Goal: Task Accomplishment & Management: Manage account settings

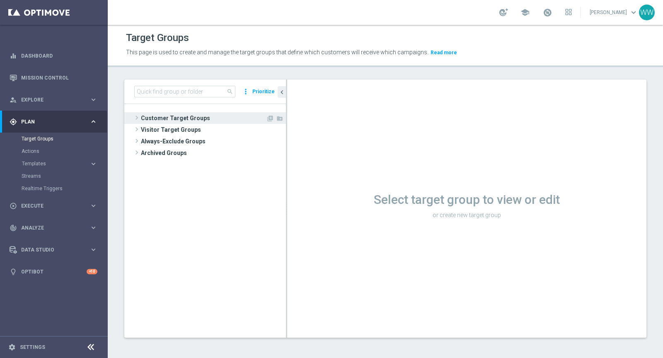
click at [145, 117] on span "Customer Target Groups" at bounding box center [203, 118] width 125 height 12
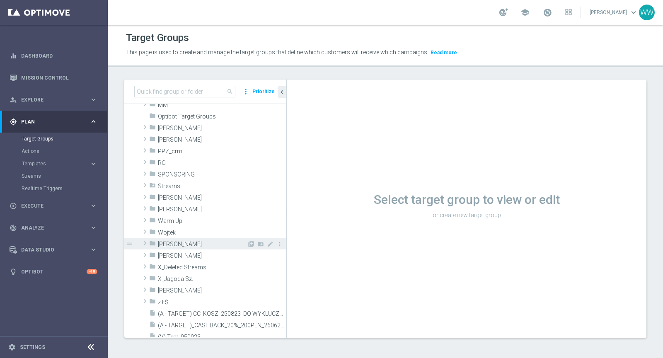
scroll to position [268, 0]
click at [202, 234] on div "folder Wojtek" at bounding box center [198, 231] width 98 height 12
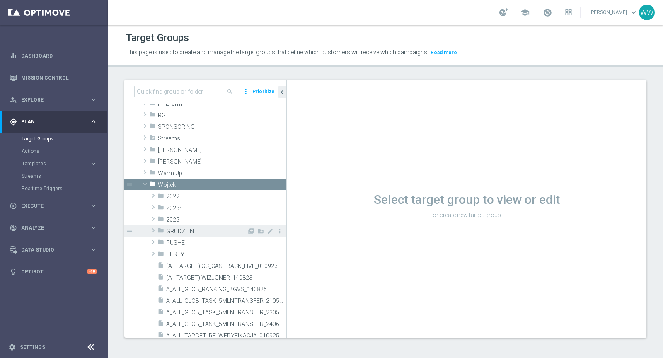
scroll to position [310, 0]
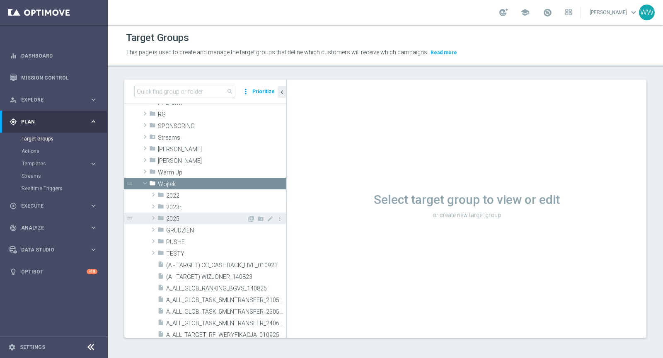
click at [184, 221] on div "folder 2025" at bounding box center [201, 219] width 89 height 12
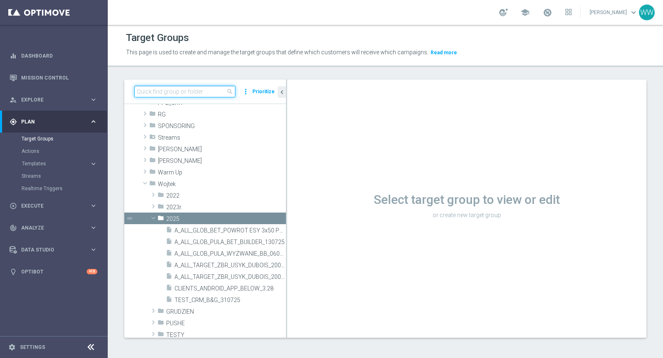
click at [169, 91] on input at bounding box center [184, 92] width 101 height 12
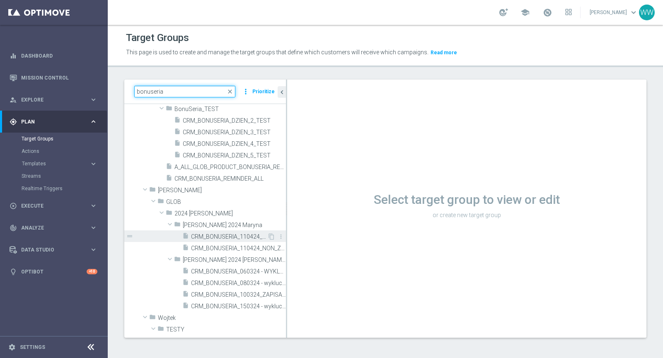
scroll to position [0, 0]
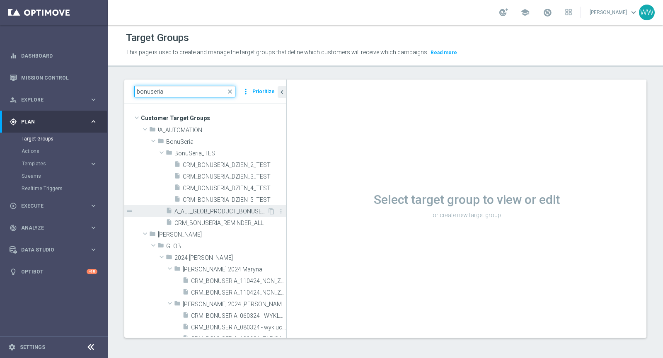
type input "bonuseria"
click at [213, 210] on span "A_ALL_GLOB_PRODUCT_BONUSERIA_REMINDER_ALL" at bounding box center [220, 211] width 93 height 7
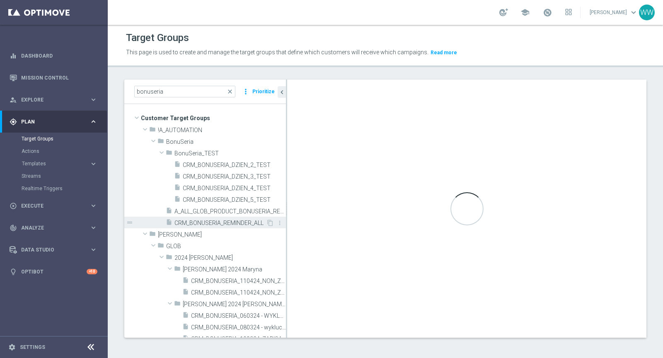
click at [210, 218] on div "insert_drive_file CRM_BONUSERIA_REMINDER_ALL" at bounding box center [216, 223] width 100 height 12
click at [192, 224] on span "CRM_BONUSERIA_REMINDER_ALL" at bounding box center [220, 223] width 92 height 7
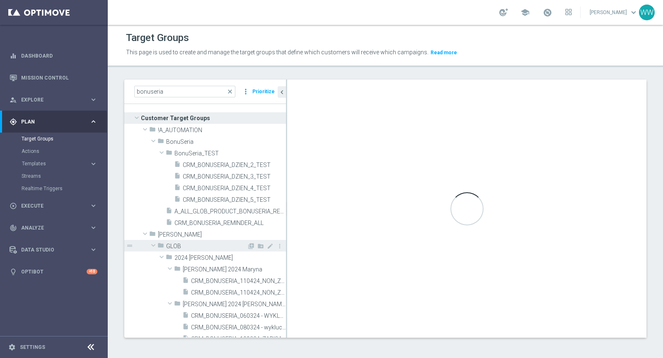
scroll to position [13, 0]
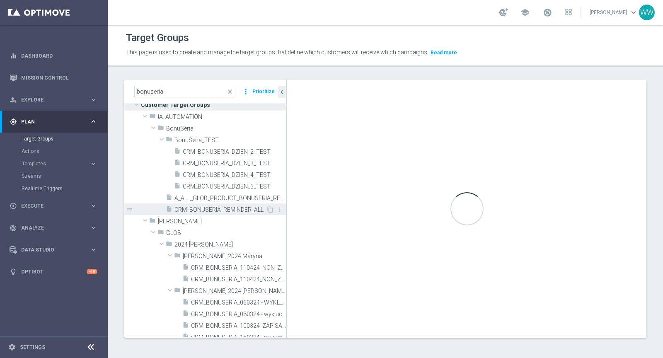
click at [217, 208] on span "CRM_BONUSERIA_REMINDER_ALL" at bounding box center [220, 209] width 92 height 7
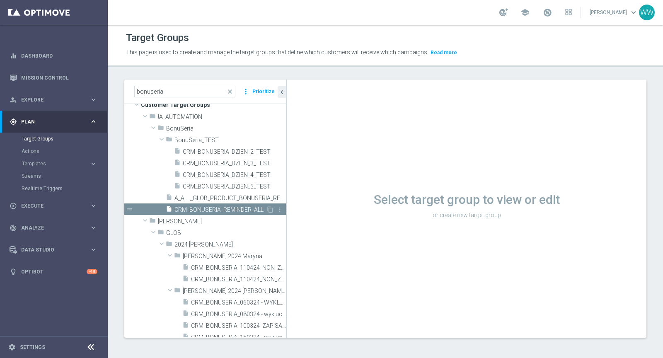
click at [237, 205] on div "insert_drive_file CRM_BONUSERIA_REMINDER_ALL" at bounding box center [216, 209] width 100 height 12
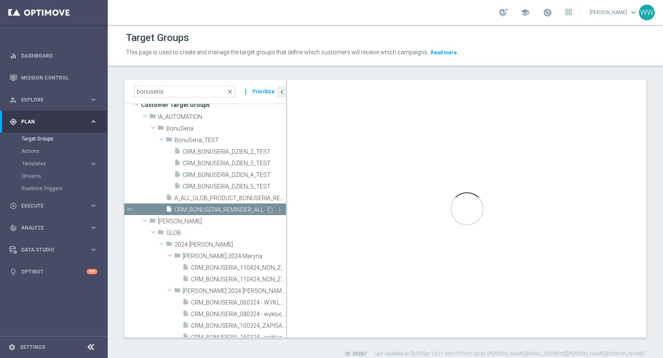
click at [237, 205] on div "insert_drive_file CRM_BONUSERIA_REMINDER_ALL" at bounding box center [216, 209] width 100 height 12
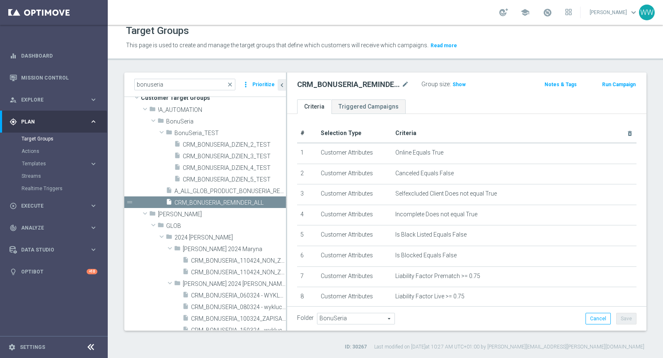
click at [454, 88] on div "Group size : Show" at bounding box center [462, 85] width 83 height 12
click at [454, 87] on h3 "Show" at bounding box center [459, 84] width 15 height 9
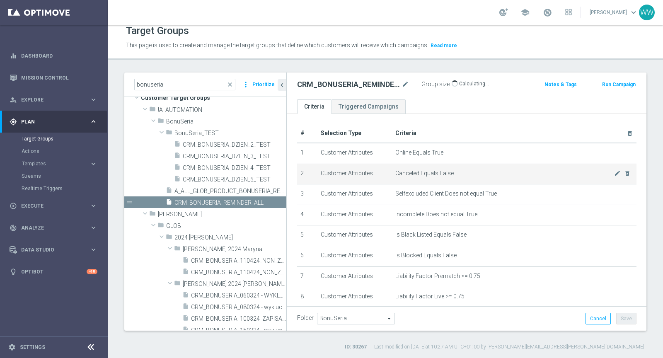
scroll to position [87, 0]
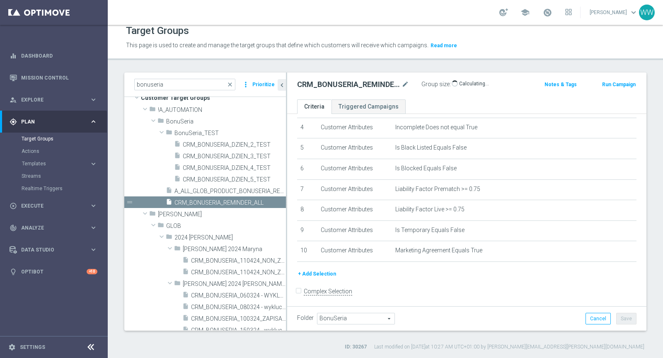
click at [324, 270] on button "+ Add Selection" at bounding box center [317, 273] width 40 height 9
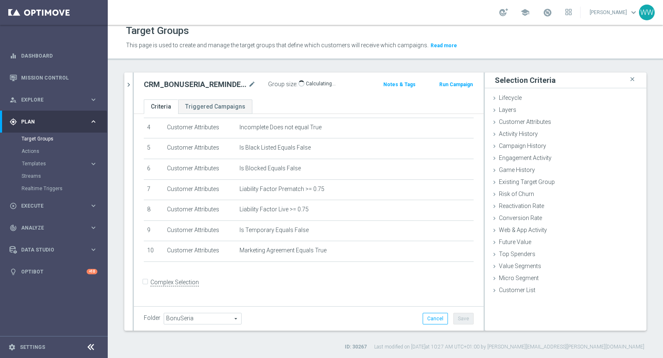
scroll to position [79, 0]
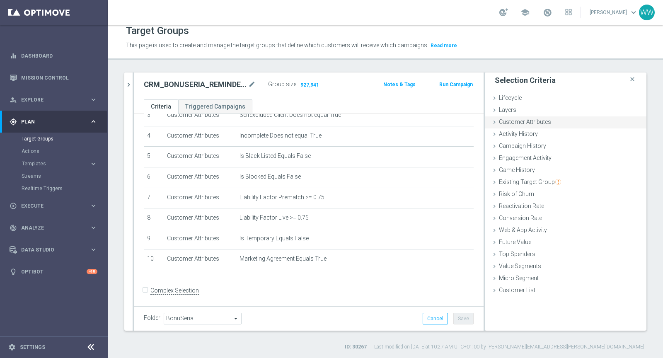
click at [521, 124] on span "Customer Attributes" at bounding box center [525, 121] width 52 height 7
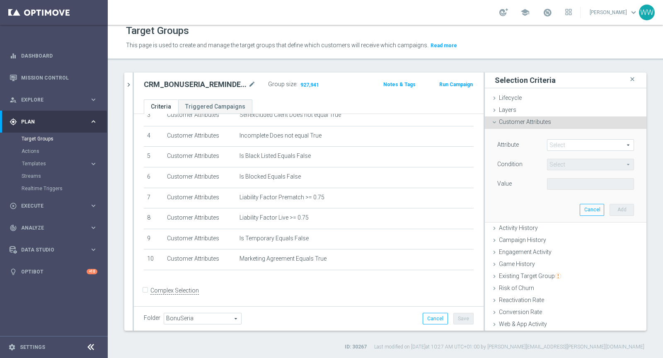
click at [556, 143] on span at bounding box center [590, 145] width 86 height 11
click at [0, 0] on input "search" at bounding box center [0, 0] width 0 height 0
click at [296, 307] on div "Folder BonuSeria BonuSeria arrow_drop_down search Cancel Save Saving..." at bounding box center [309, 318] width 350 height 24
click at [562, 138] on div "Attribute Select arrow_drop_down search Condition Select arrow_drop_down search…" at bounding box center [565, 175] width 149 height 93
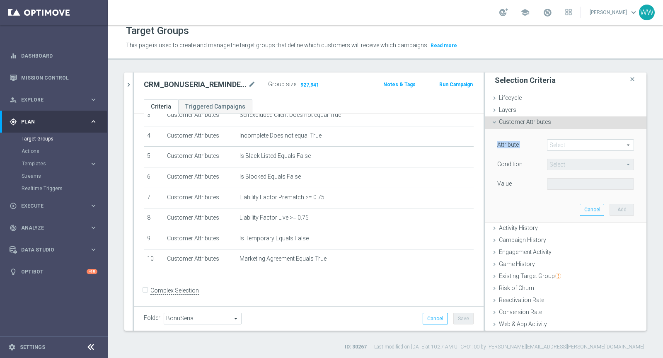
click at [562, 138] on div "Attribute Select arrow_drop_down search Condition Select arrow_drop_down search…" at bounding box center [565, 175] width 149 height 93
click at [562, 145] on span at bounding box center [590, 145] width 86 height 11
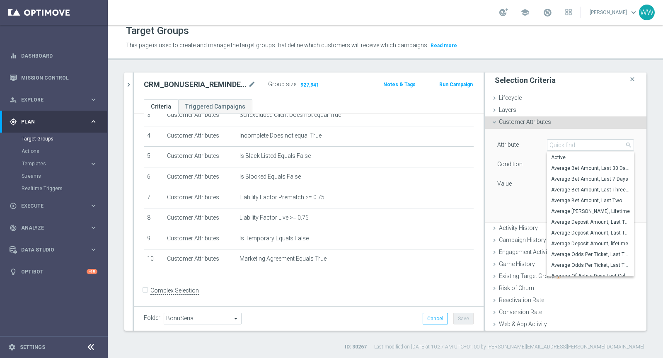
click at [558, 133] on div "Attribute Select arrow_drop_down search Active Average Bet Amount, Last 30 Days…" at bounding box center [565, 175] width 149 height 93
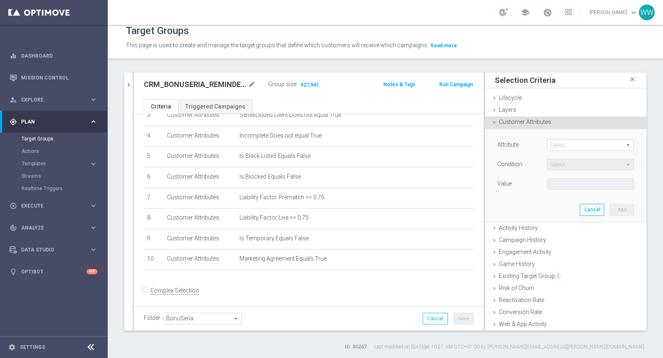
click at [564, 146] on span at bounding box center [590, 145] width 86 height 11
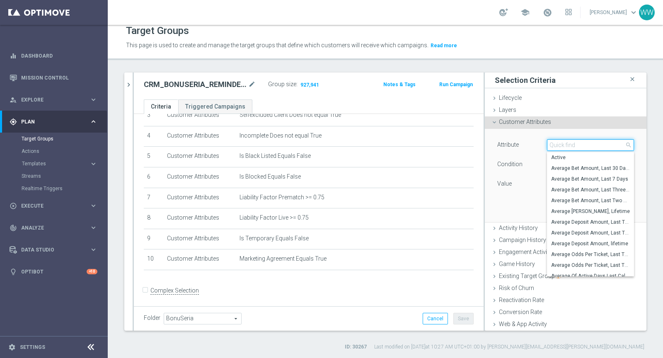
click at [564, 140] on input "search" at bounding box center [590, 145] width 87 height 12
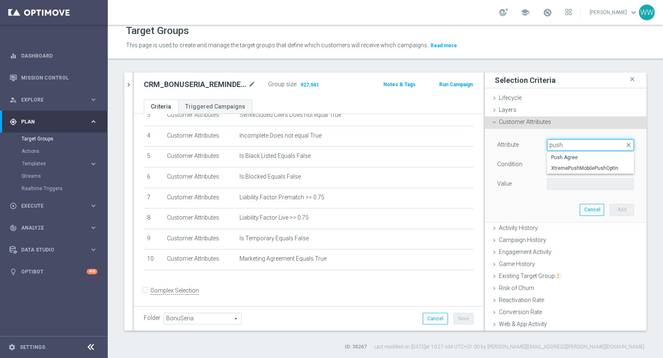
type input "push"
click at [558, 154] on span "Push Agree" at bounding box center [590, 157] width 79 height 7
type input "Push Agree"
type input "Equals"
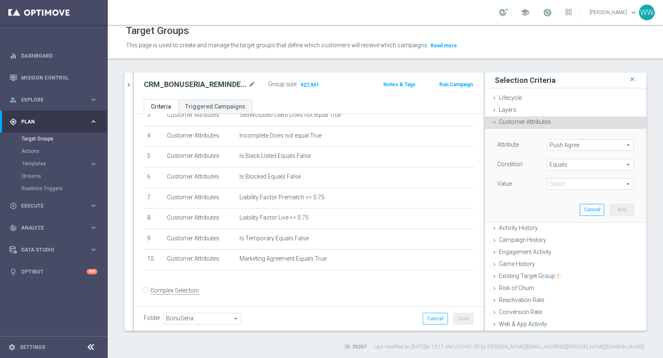
click at [557, 185] on span at bounding box center [590, 184] width 86 height 11
click at [560, 205] on span "TRUE" at bounding box center [590, 207] width 79 height 7
type input "TRUE"
click at [612, 208] on button "Add" at bounding box center [621, 210] width 24 height 12
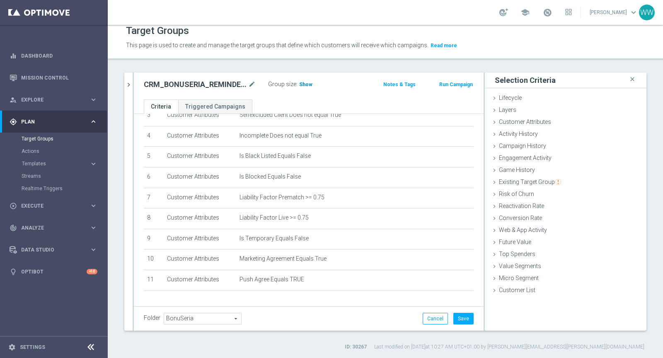
click at [307, 85] on span "Show" at bounding box center [305, 85] width 13 height 6
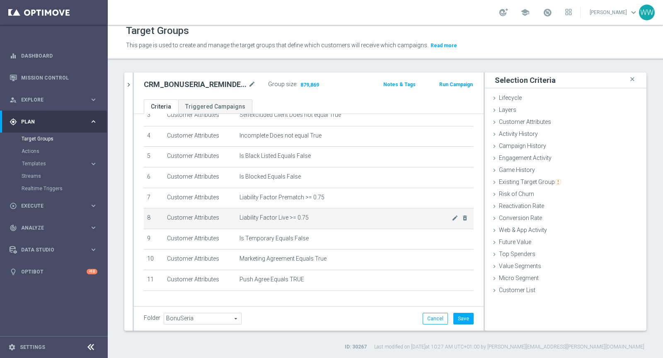
click at [198, 210] on td "Customer Attributes" at bounding box center [200, 218] width 72 height 21
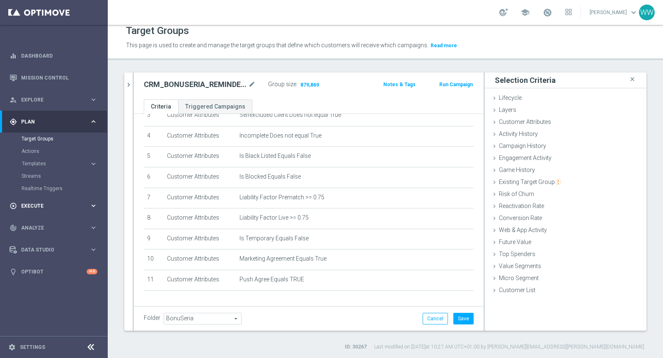
click at [45, 198] on div "play_circle_outline Execute keyboard_arrow_right" at bounding box center [53, 206] width 107 height 22
click at [35, 162] on link "Campaign Builder" at bounding box center [54, 160] width 65 height 7
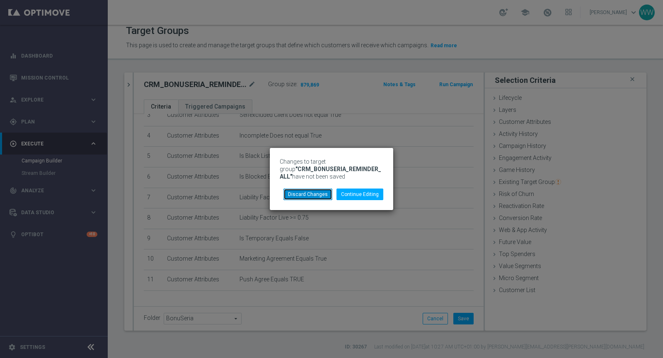
click at [318, 198] on button "Discard Changes" at bounding box center [307, 194] width 49 height 12
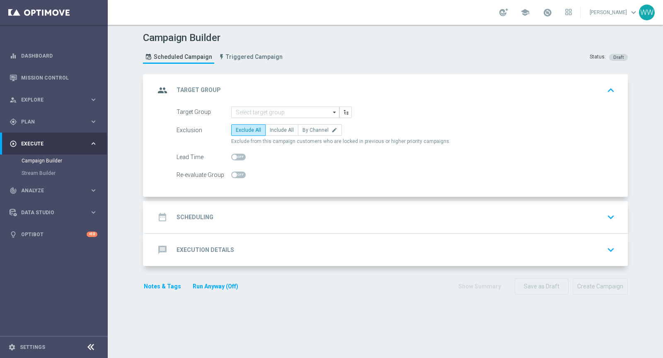
click at [317, 238] on div "message Execution Details keyboard_arrow_down" at bounding box center [386, 250] width 483 height 32
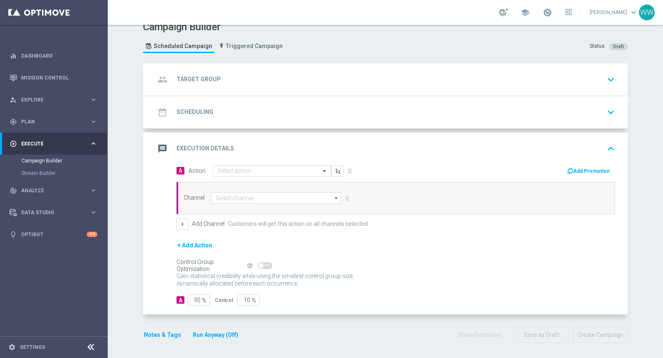
scroll to position [10, 0]
click at [590, 144] on div "message Execution Details keyboard_arrow_up" at bounding box center [386, 150] width 463 height 16
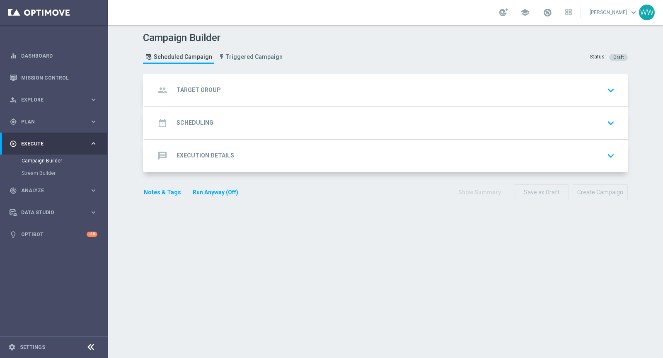
scroll to position [0, 0]
click at [590, 144] on div "message Execution Details keyboard_arrow_down A Action Select action delete_for…" at bounding box center [386, 156] width 483 height 32
click at [590, 144] on div "message Execution Details keyboard_arrow_down" at bounding box center [386, 156] width 483 height 32
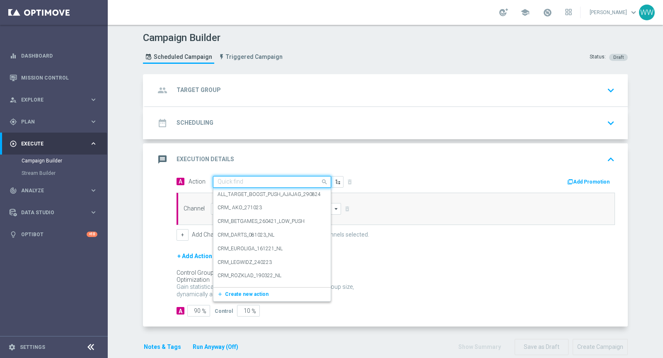
click at [273, 180] on input "text" at bounding box center [263, 182] width 92 height 7
click at [258, 198] on div "ALL_TARGET_BOOST_PUSH_AJAJAG_290824 edit" at bounding box center [271, 195] width 109 height 14
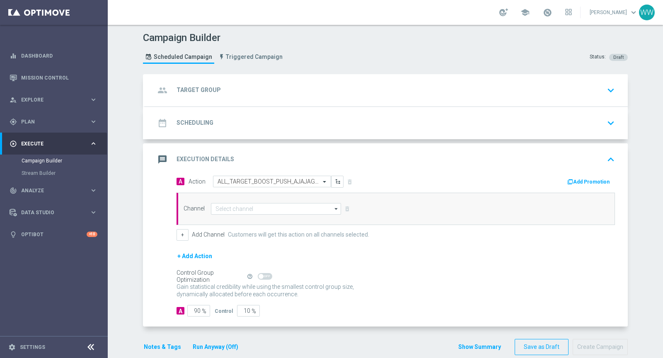
click at [598, 179] on button "Add Promotion" at bounding box center [589, 181] width 46 height 9
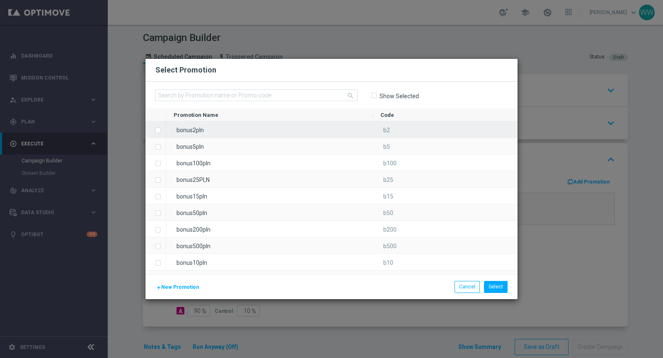
click at [193, 129] on div "bonus2pln" at bounding box center [269, 129] width 207 height 16
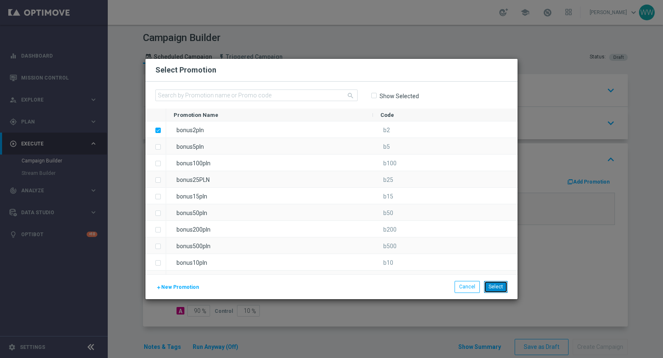
click at [493, 289] on button "Select" at bounding box center [496, 287] width 24 height 12
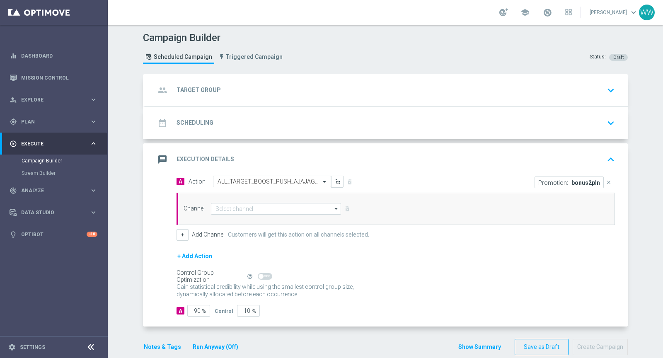
click at [607, 179] on icon "close" at bounding box center [609, 182] width 6 height 6
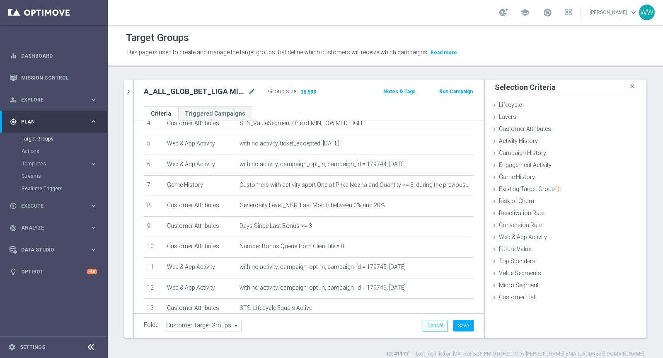
scroll to position [140, 0]
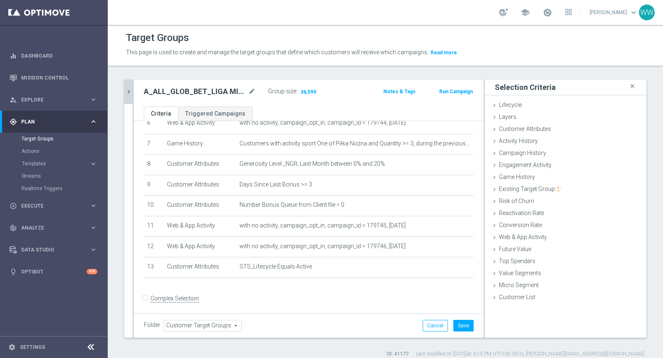
click at [127, 91] on icon "chevron_right" at bounding box center [129, 92] width 8 height 8
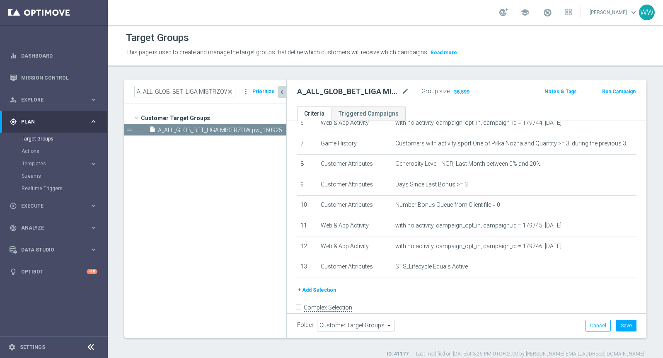
click at [233, 89] on span "close" at bounding box center [230, 91] width 7 height 7
click at [190, 96] on input "A_ALL_GLOB_BET_LIGA MISTRZOW pw_160925" at bounding box center [184, 92] width 101 height 12
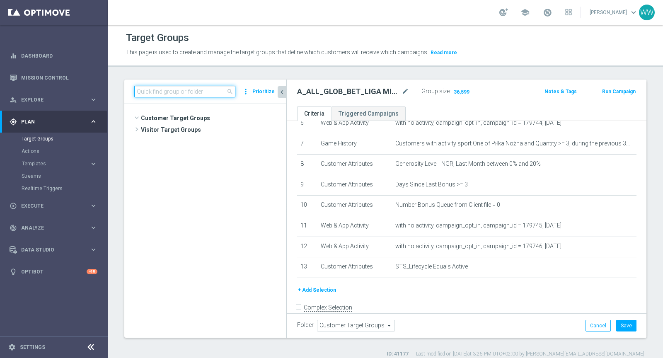
scroll to position [368, 0]
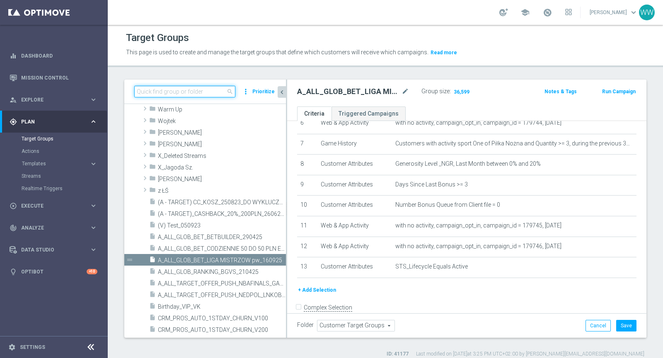
click at [190, 94] on input at bounding box center [184, 92] width 101 height 12
type input "PUSH"
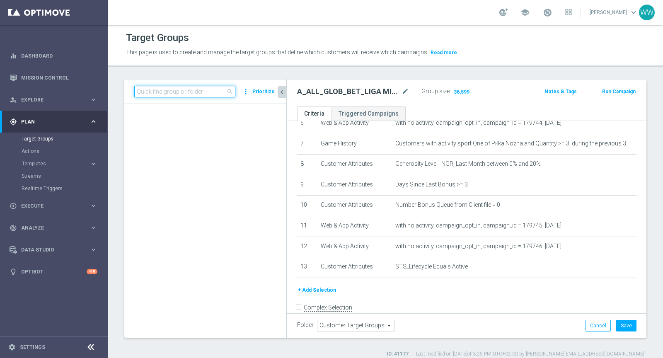
scroll to position [42279, 0]
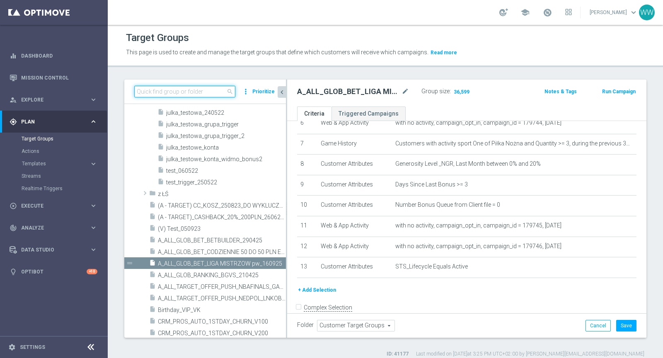
click at [153, 97] on div "search more_vert Prioritize" at bounding box center [205, 92] width 162 height 24
click at [153, 95] on input at bounding box center [184, 92] width 101 height 12
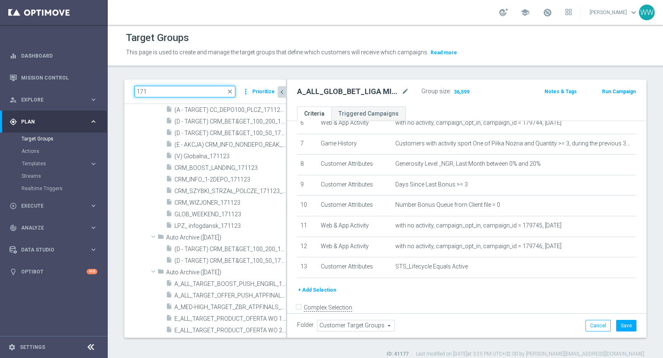
scroll to position [672, 0]
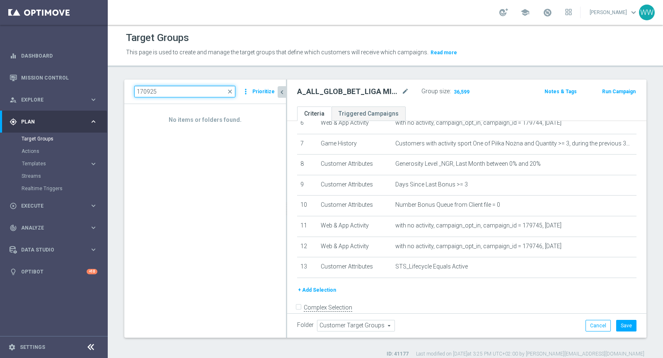
type input "170925"
click at [51, 133] on div "Target Groups" at bounding box center [64, 139] width 85 height 12
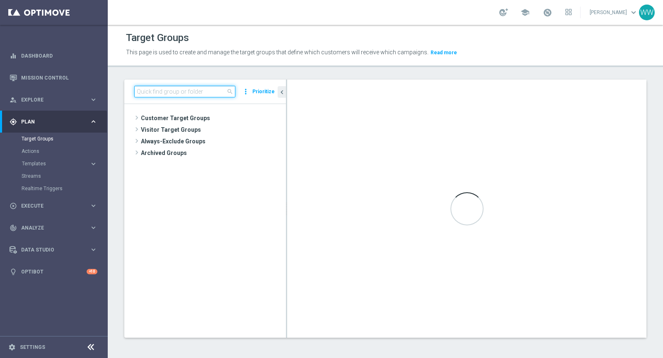
click at [188, 94] on input at bounding box center [184, 92] width 101 height 12
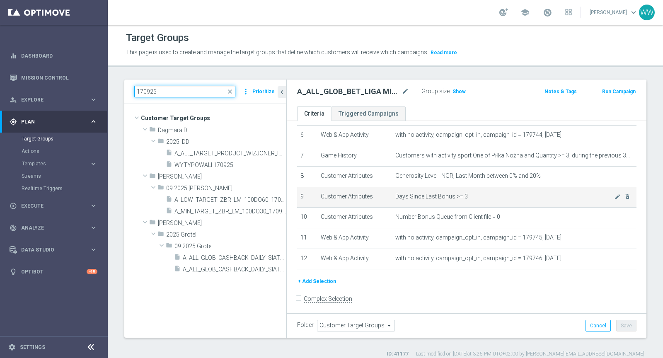
scroll to position [92, 0]
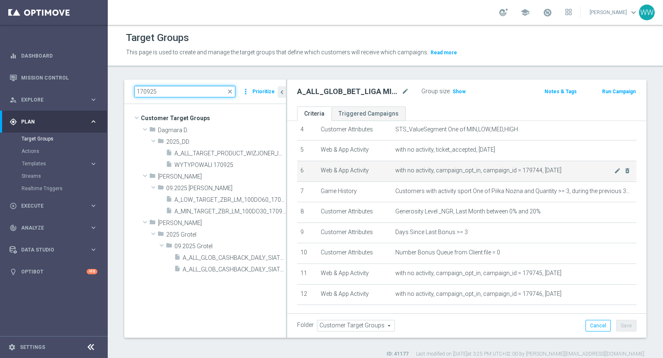
type input "170925"
click at [478, 174] on td "with no activity, campaign_opt_in, campaign_id = 179744, today mode_edit delete…" at bounding box center [514, 171] width 244 height 21
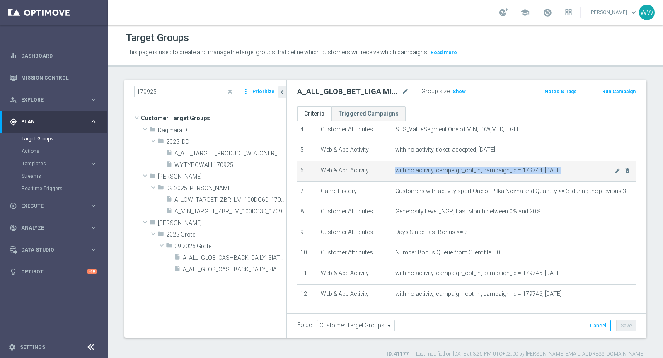
click at [478, 174] on td "with no activity, campaign_opt_in, campaign_id = 179744, today mode_edit delete…" at bounding box center [514, 171] width 244 height 21
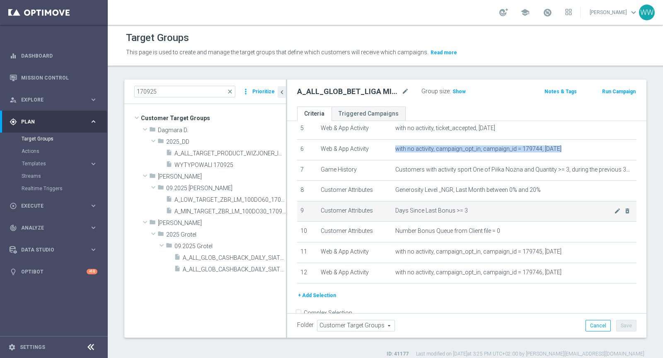
scroll to position [89, 0]
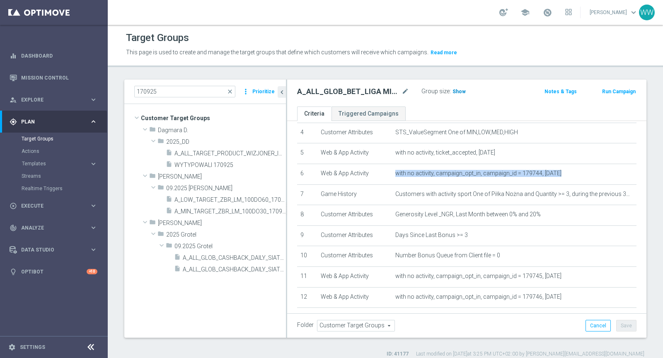
click at [452, 93] on span "Show" at bounding box center [458, 92] width 13 height 6
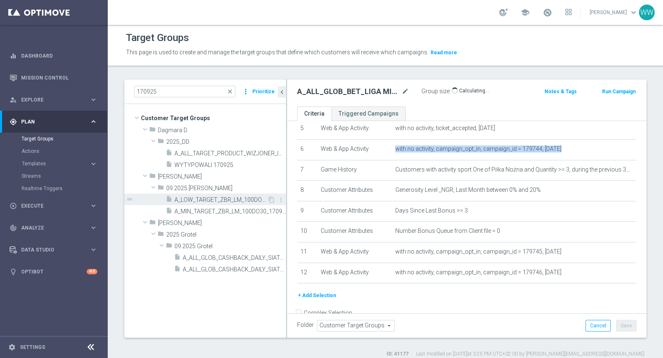
scroll to position [7, 0]
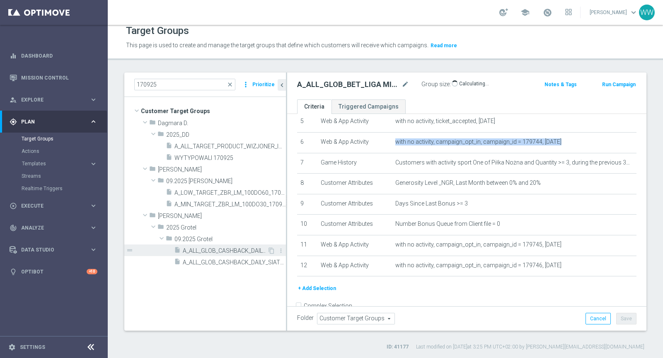
click at [226, 251] on span "A_ALL_GLOB_CASHBACK_DAILY_SIATKA_120925_170925_nz" at bounding box center [225, 250] width 85 height 7
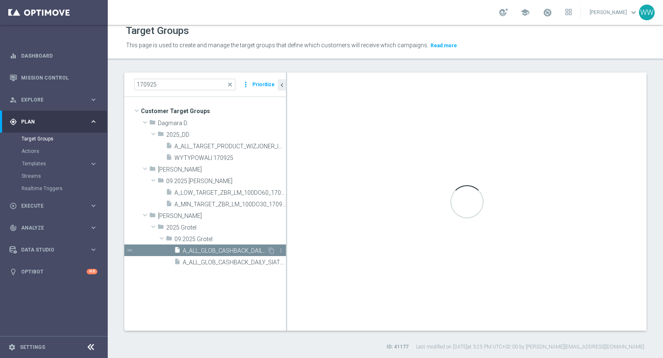
checkbox input "true"
type input "09.2025 Grotel"
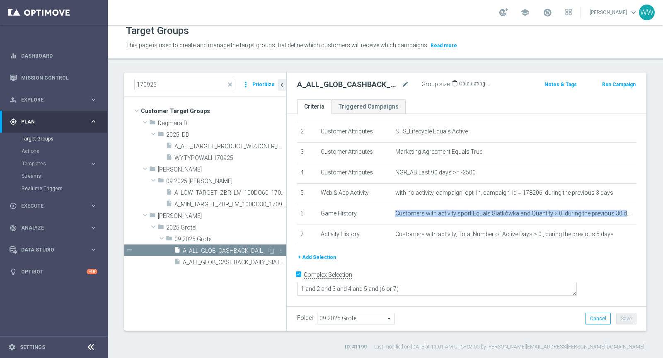
scroll to position [26, 0]
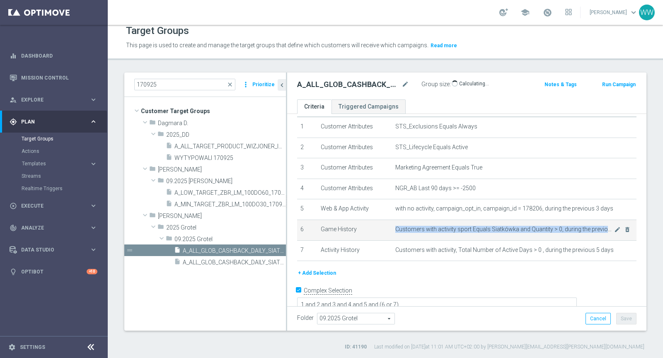
click at [491, 223] on td "Customers with activity sport Equals Siatkówka and Quantity > 0, during the pre…" at bounding box center [514, 230] width 244 height 21
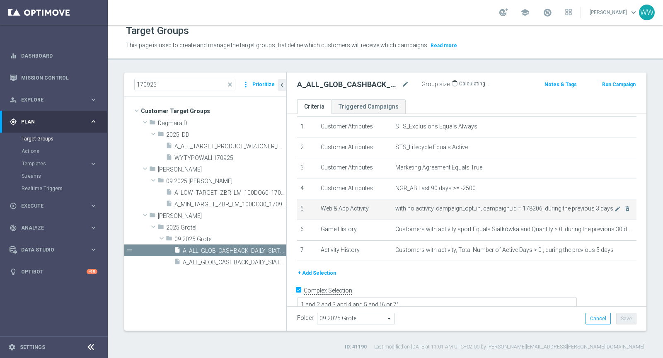
click at [491, 205] on span "with no activity, campaign_opt_in, campaign_id = 178206, during the previous 3 …" at bounding box center [504, 208] width 219 height 7
click at [506, 205] on span "with no activity, campaign_opt_in, campaign_id = 178206, during the previous 3 …" at bounding box center [504, 208] width 219 height 7
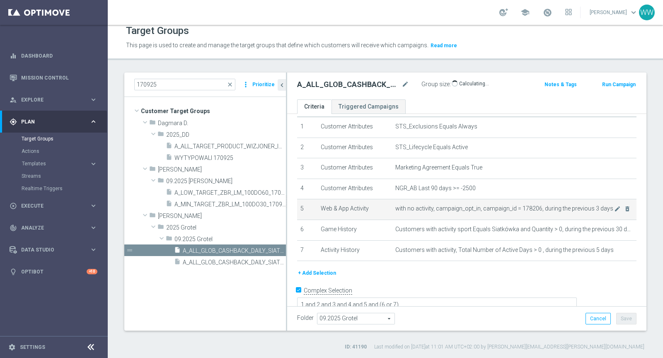
click at [506, 205] on span "with no activity, campaign_opt_in, campaign_id = 178206, during the previous 3 …" at bounding box center [504, 208] width 219 height 7
click at [464, 205] on span "with no activity, campaign_opt_in, campaign_id = 178206, during the previous 3 …" at bounding box center [504, 208] width 219 height 7
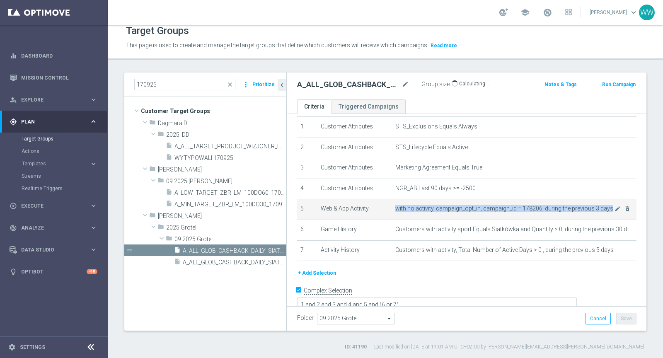
click at [518, 208] on span "with no activity, campaign_opt_in, campaign_id = 178206, during the previous 3 …" at bounding box center [504, 208] width 219 height 7
drag, startPoint x: 521, startPoint y: 209, endPoint x: 538, endPoint y: 206, distance: 17.7
click at [539, 206] on span "with no activity, campaign_opt_in, campaign_id = 178206, during the previous 3 …" at bounding box center [504, 208] width 219 height 7
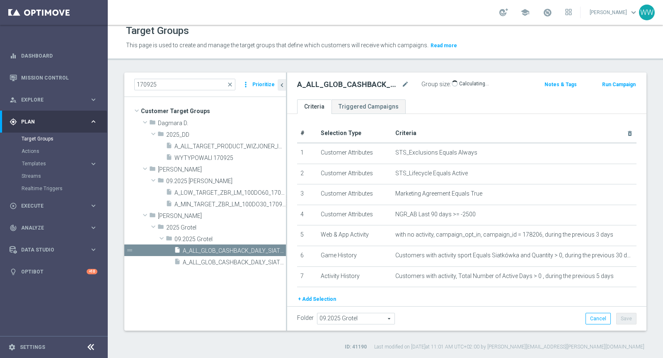
click at [453, 82] on span at bounding box center [455, 83] width 6 height 6
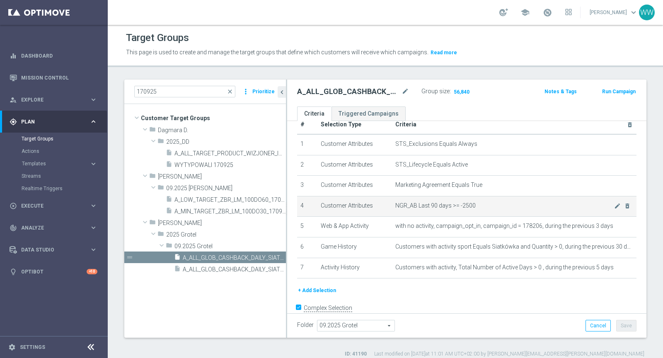
scroll to position [26, 0]
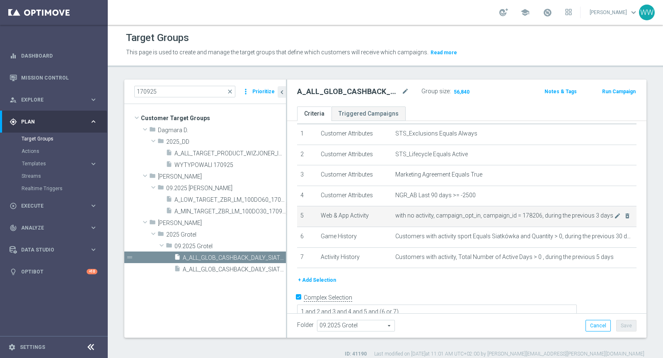
click at [490, 213] on span "with no activity, campaign_opt_in, campaign_id = 178206, during the previous 3 …" at bounding box center [504, 215] width 219 height 7
click at [507, 215] on span "with no activity, campaign_opt_in, campaign_id = 178206, during the previous 3 …" at bounding box center [504, 215] width 219 height 7
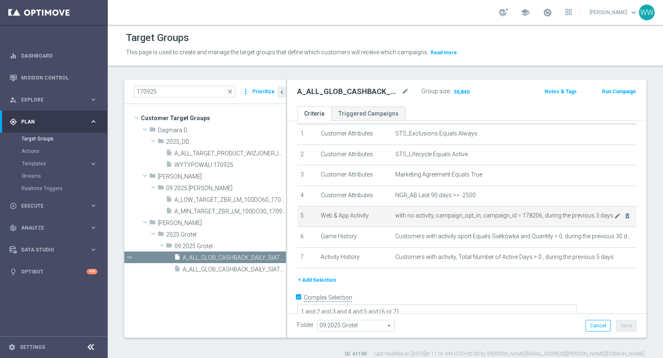
click at [507, 215] on span "with no activity, campaign_opt_in, campaign_id = 178206, during the previous 3 …" at bounding box center [504, 215] width 219 height 7
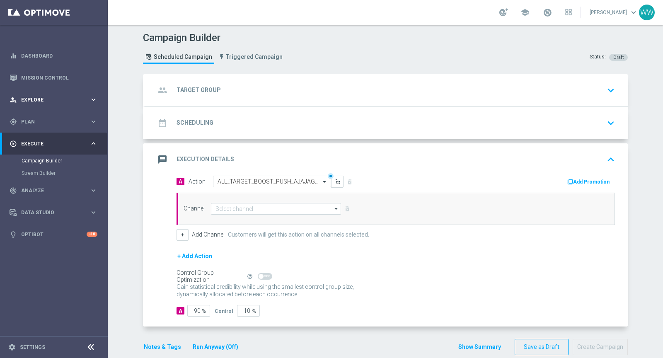
click at [36, 110] on div "person_search Explore keyboard_arrow_right" at bounding box center [53, 100] width 107 height 22
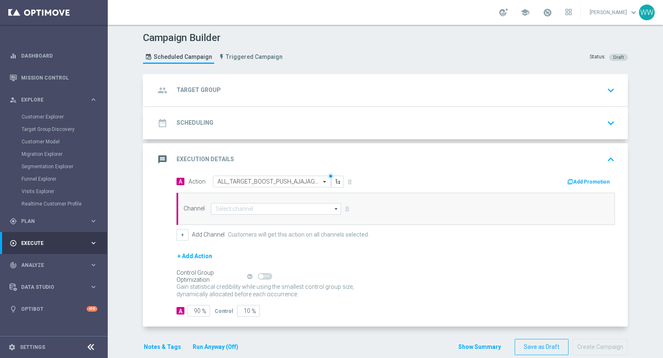
scroll to position [10, 0]
